Goal: Information Seeking & Learning: Learn about a topic

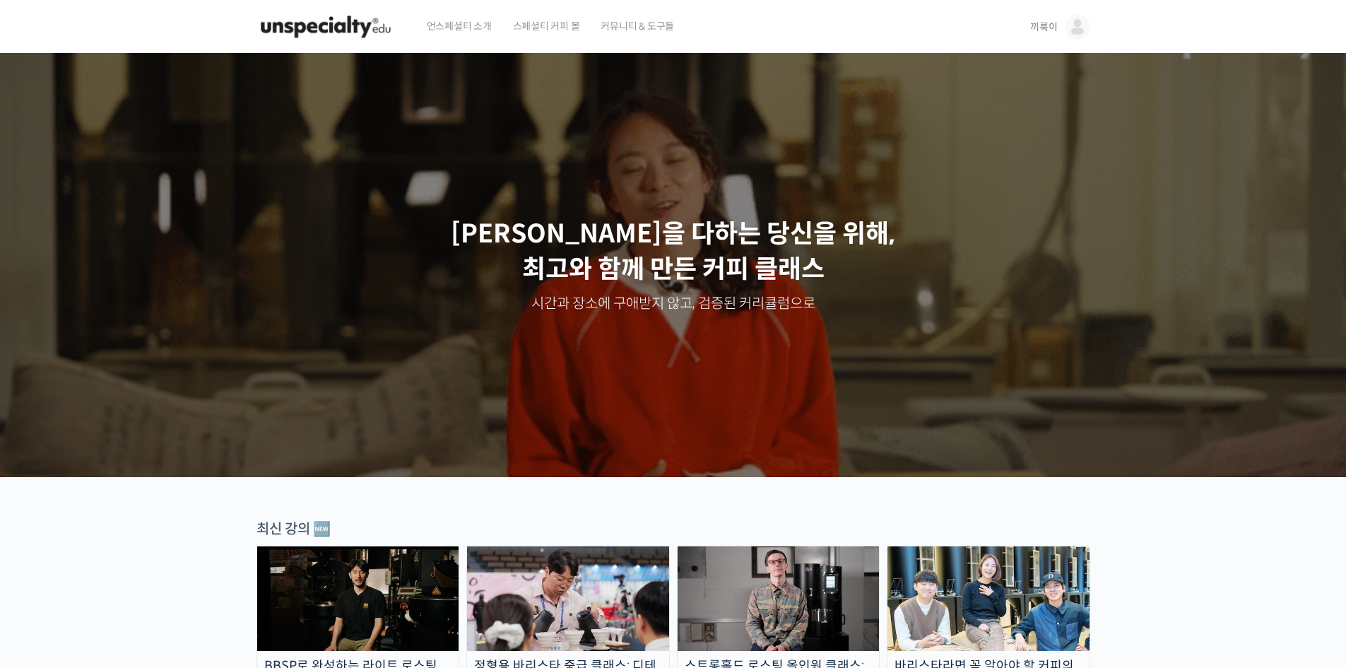
click at [1061, 33] on link "끼룩이" at bounding box center [1059, 27] width 59 height 54
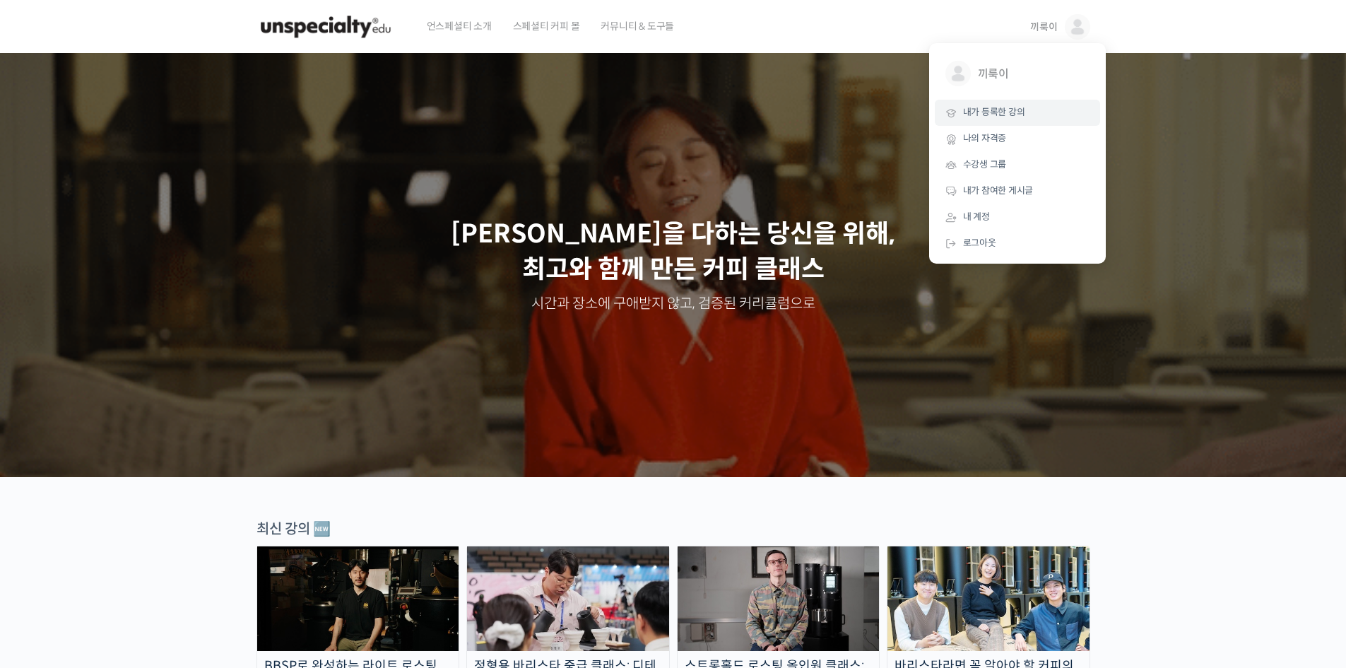
click at [1006, 117] on span "내가 등록한 강의" at bounding box center [994, 112] width 62 height 12
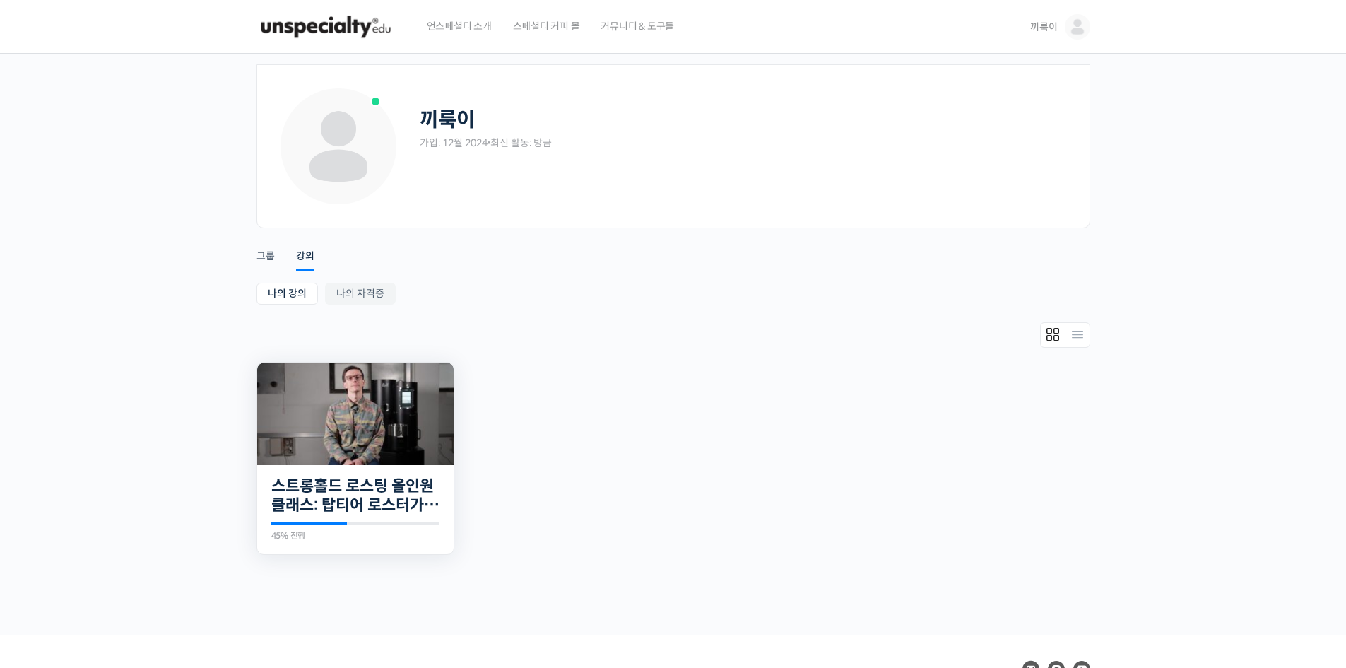
click at [314, 461] on img at bounding box center [355, 414] width 196 height 102
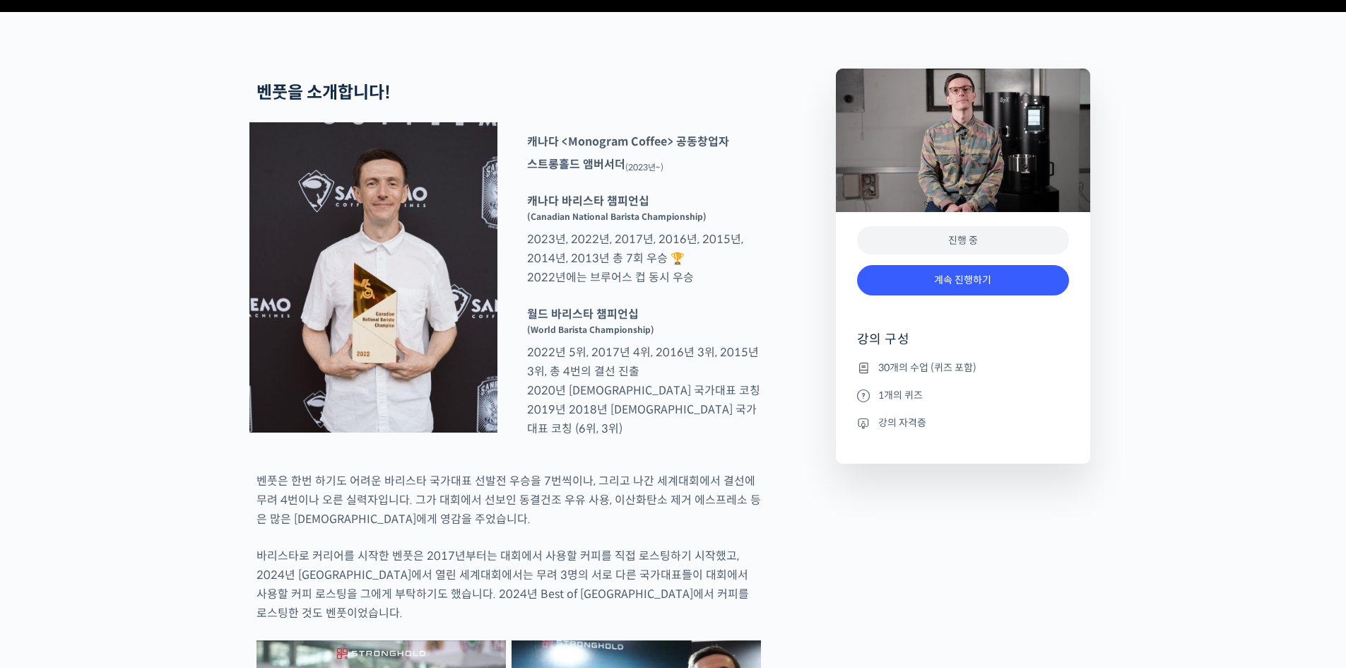
scroll to position [543, 0]
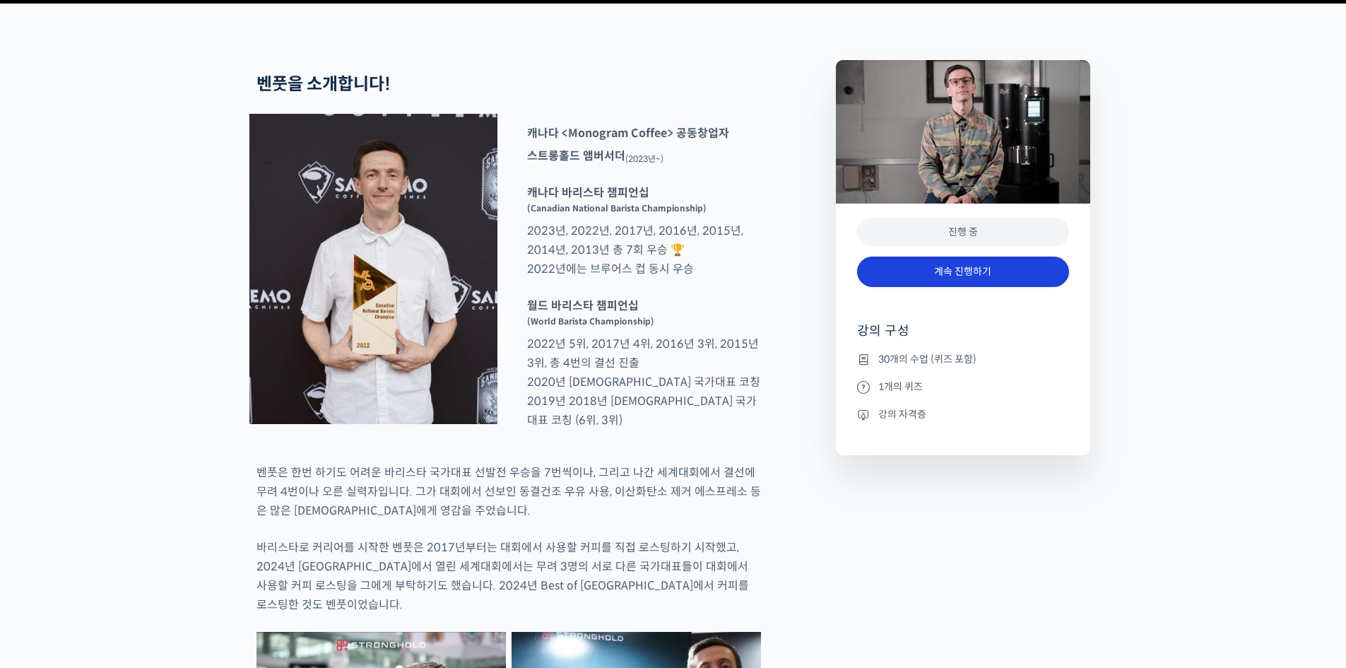
click at [950, 287] on link "계속 진행하기" at bounding box center [963, 272] width 212 height 30
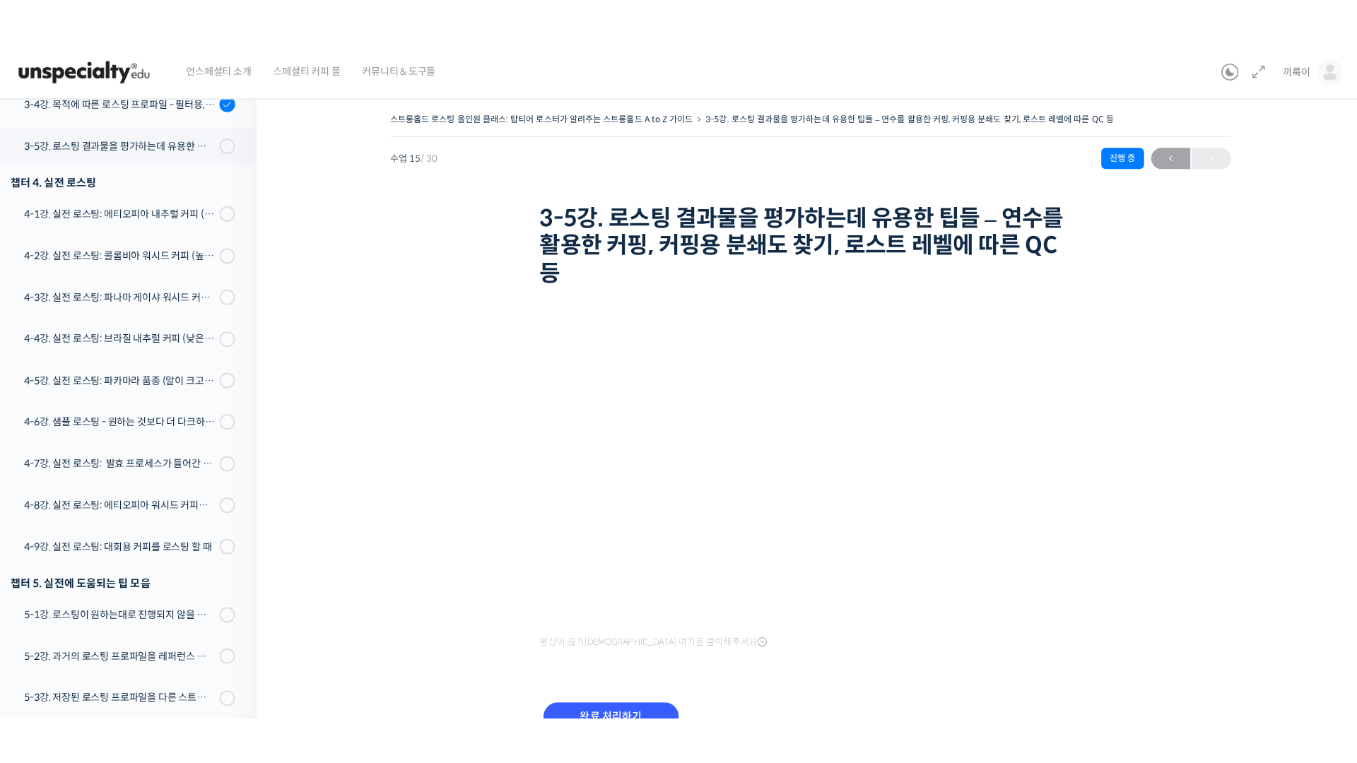
scroll to position [874, 0]
